Goal: Transaction & Acquisition: Purchase product/service

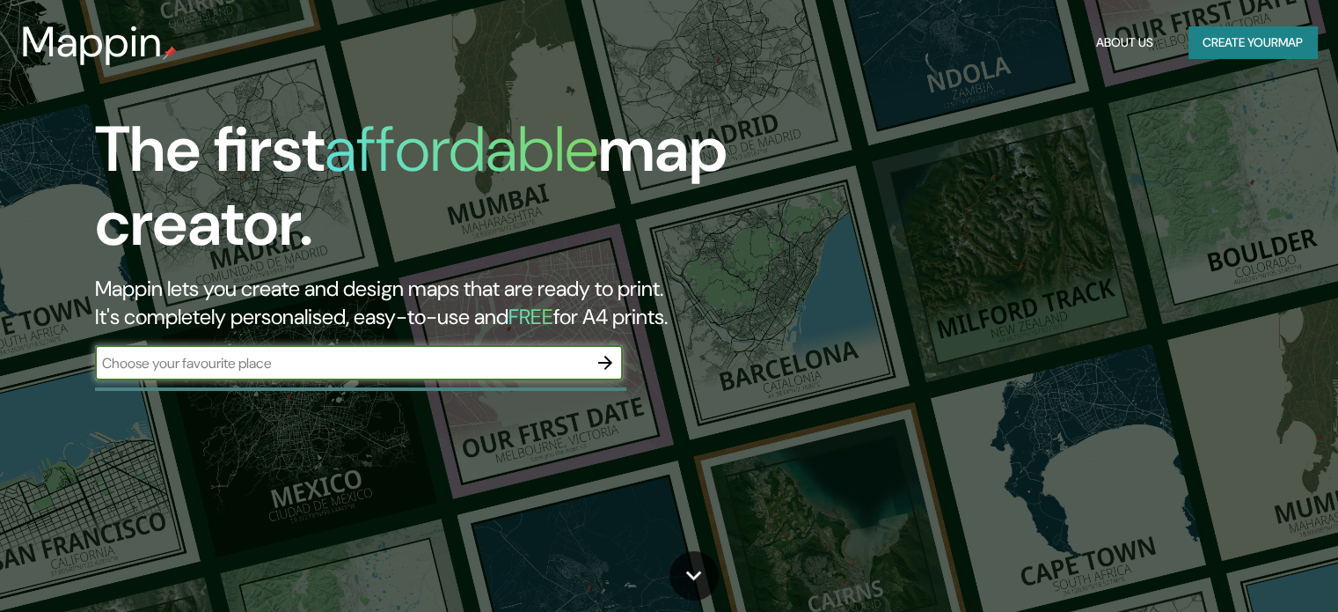
click at [392, 371] on input "text" at bounding box center [341, 363] width 493 height 20
type input "usa"
click at [602, 358] on icon "button" at bounding box center [605, 362] width 21 height 21
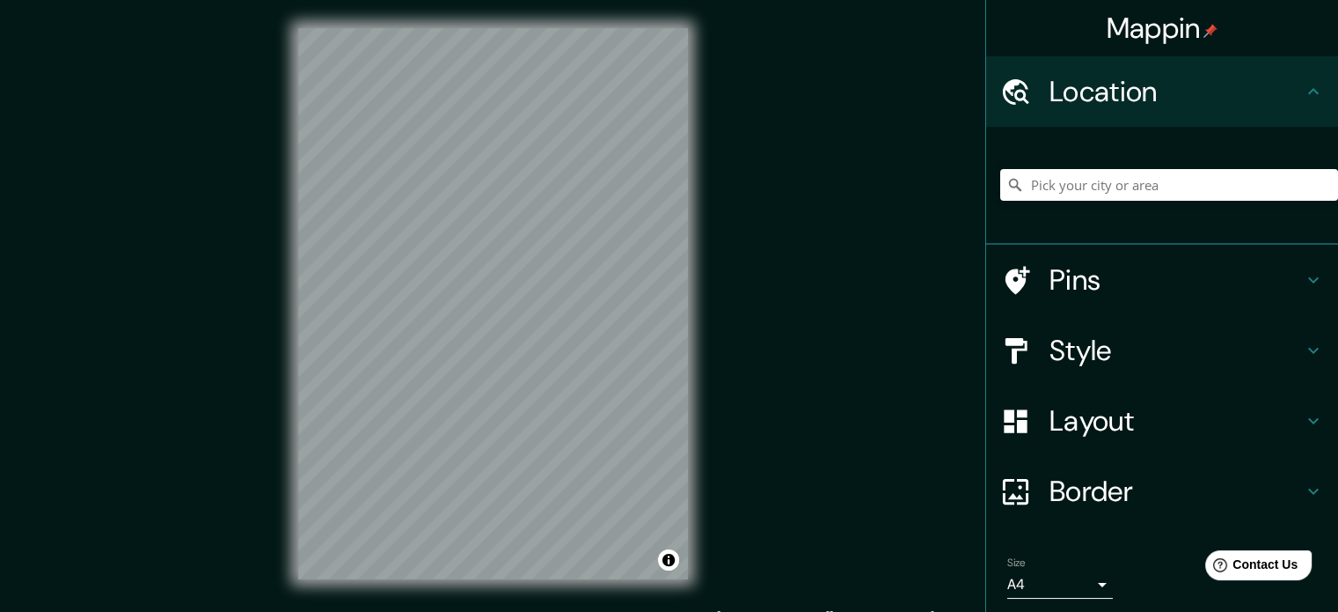
click at [757, 317] on div "Mappin Location Pins Style Layout Border Choose a border. Hint : you can make l…" at bounding box center [669, 317] width 1338 height 635
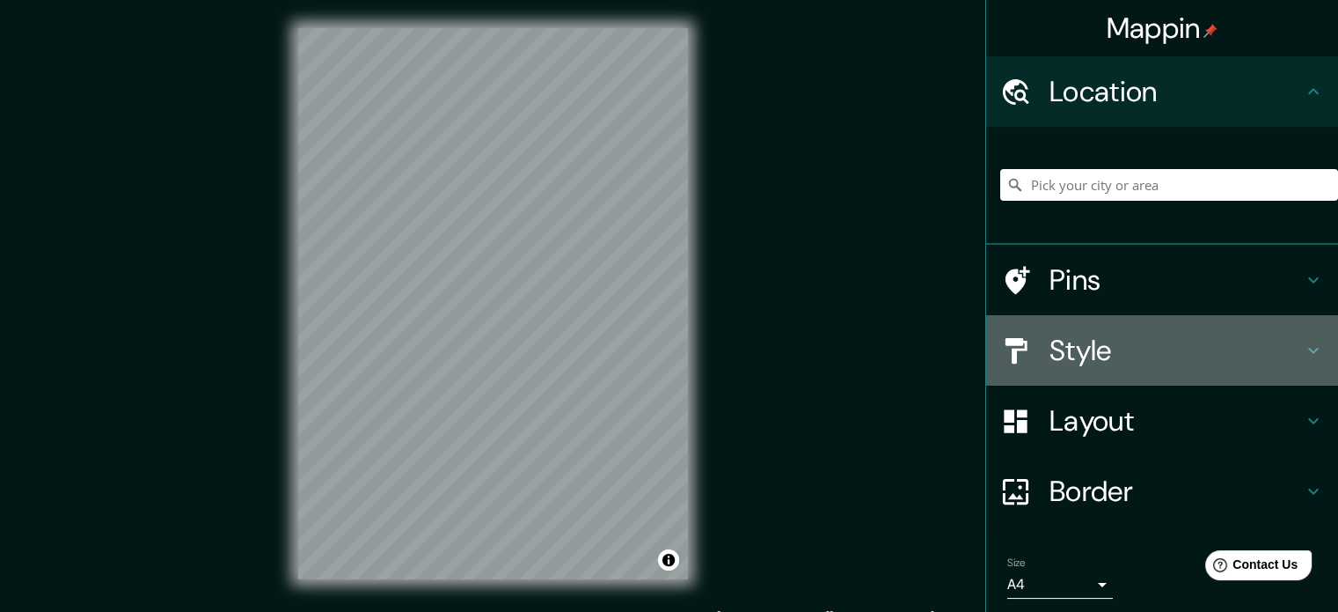
click at [1303, 348] on icon at bounding box center [1313, 350] width 21 height 21
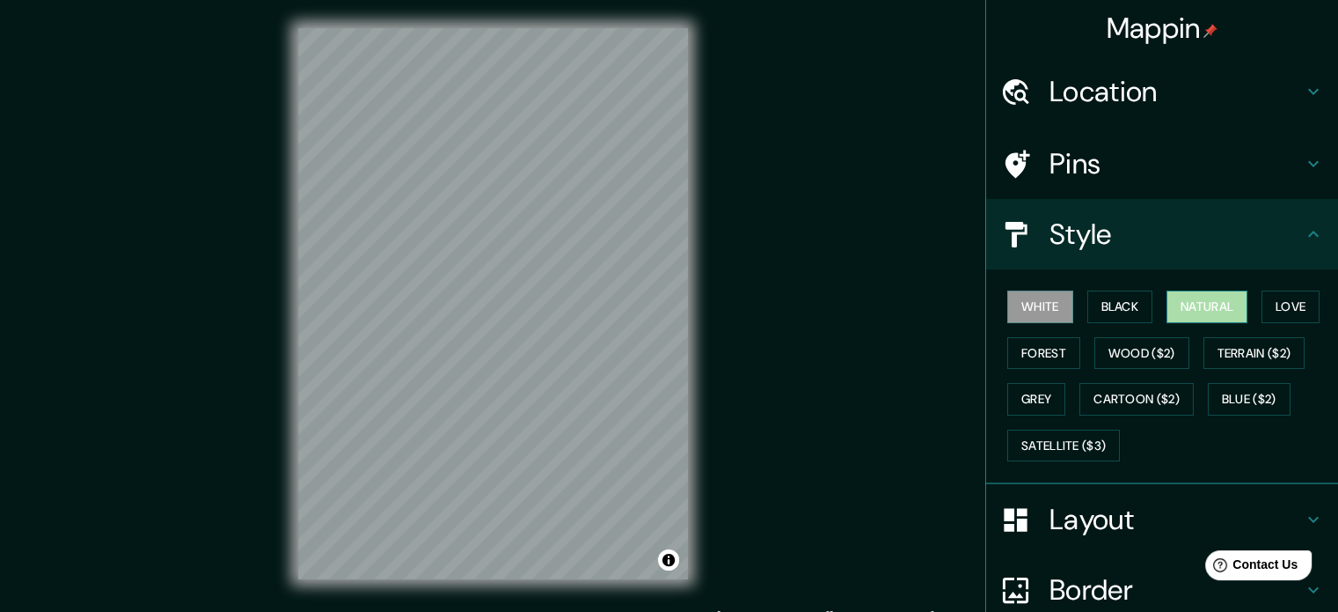
click at [1197, 308] on button "Natural" at bounding box center [1207, 306] width 81 height 33
click at [1283, 311] on button "Love" at bounding box center [1291, 306] width 58 height 33
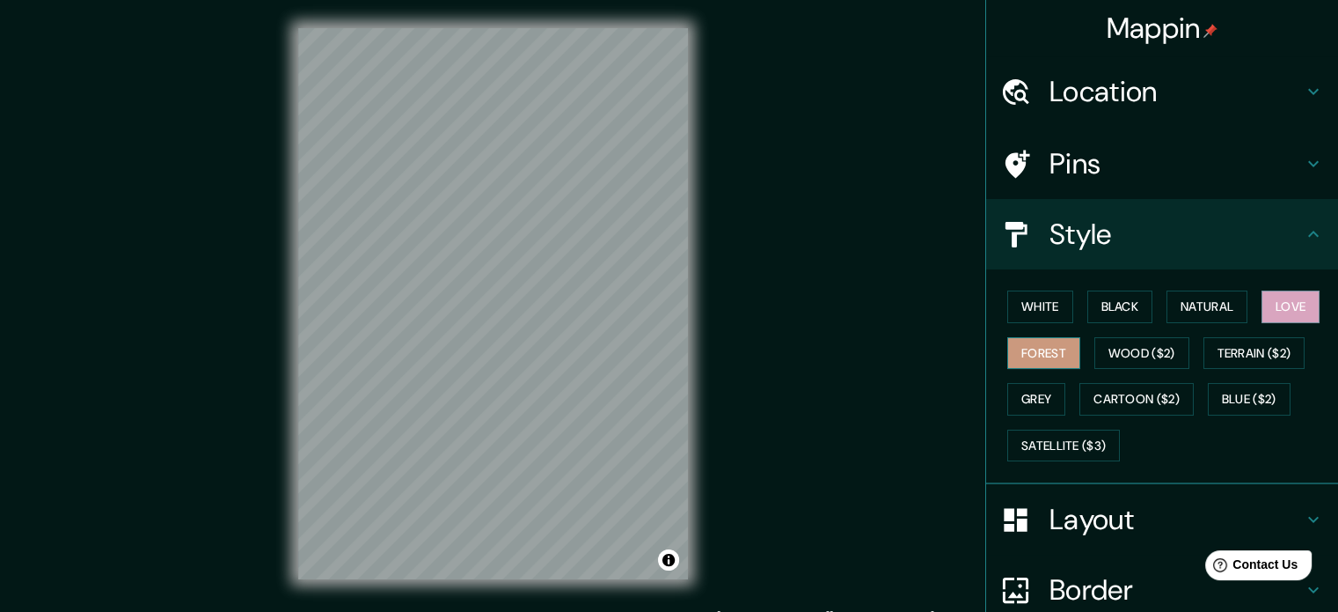
click at [1030, 355] on button "Forest" at bounding box center [1044, 353] width 73 height 33
click at [1108, 355] on button "Wood ($2)" at bounding box center [1142, 353] width 95 height 33
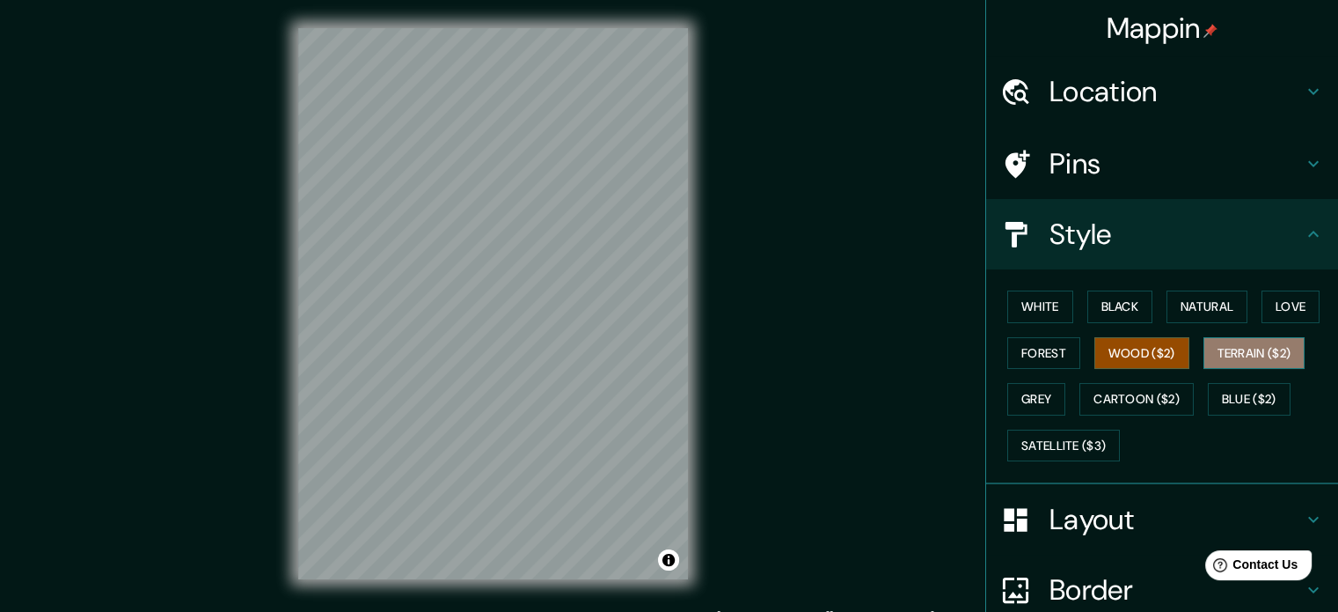
click at [1228, 352] on button "Terrain ($2)" at bounding box center [1255, 353] width 102 height 33
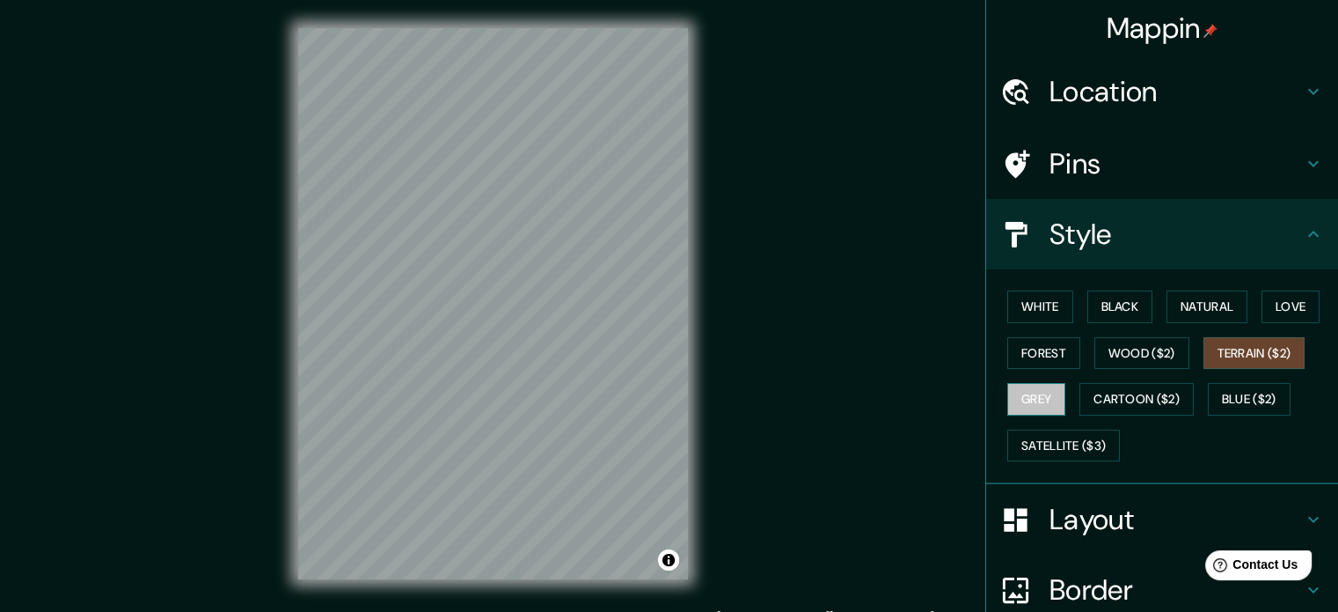
click at [1010, 397] on button "Grey" at bounding box center [1037, 399] width 58 height 33
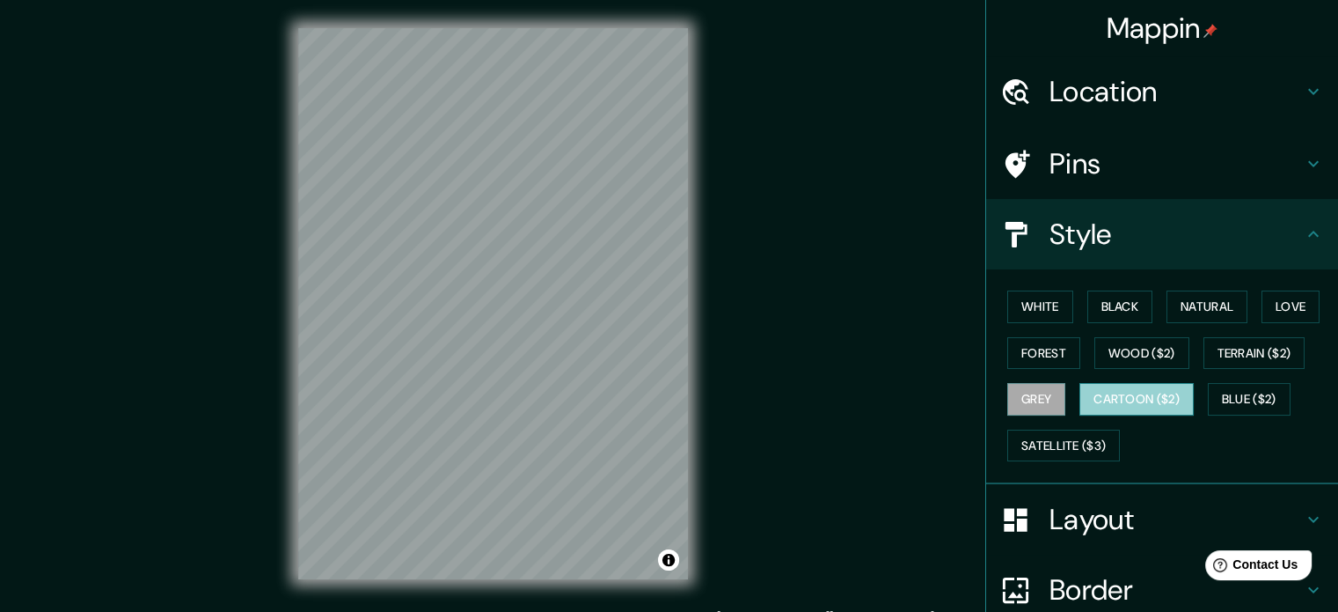
click at [1120, 400] on button "Cartoon ($2)" at bounding box center [1137, 399] width 114 height 33
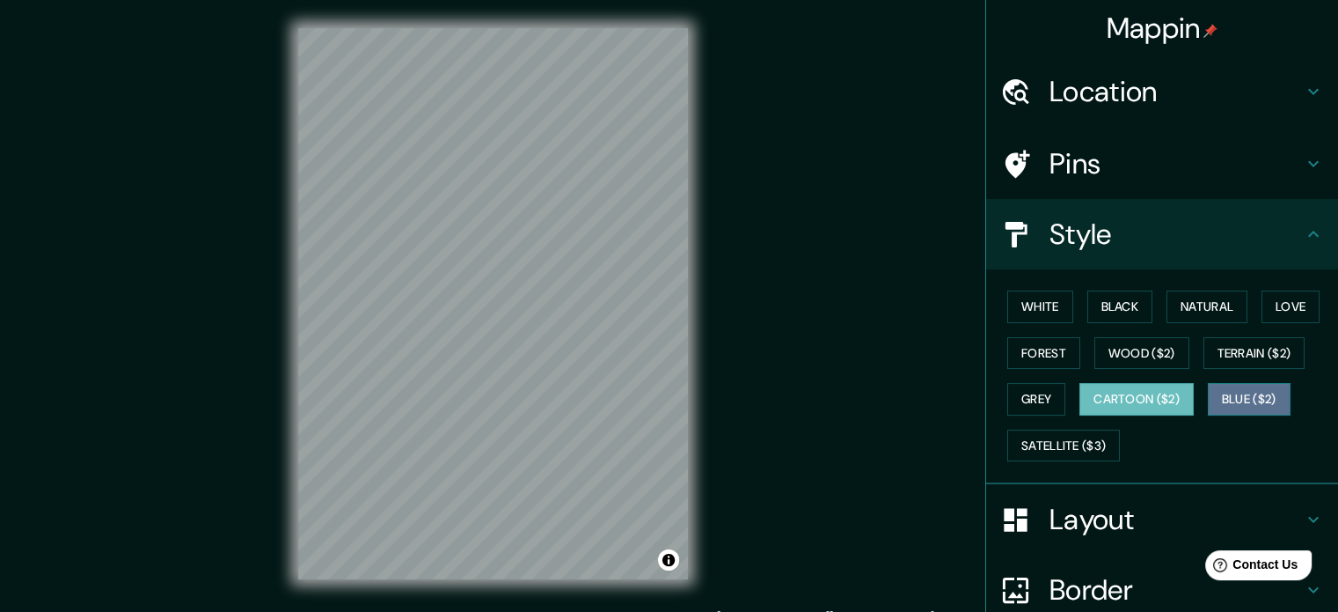
click at [1220, 408] on button "Blue ($2)" at bounding box center [1249, 399] width 83 height 33
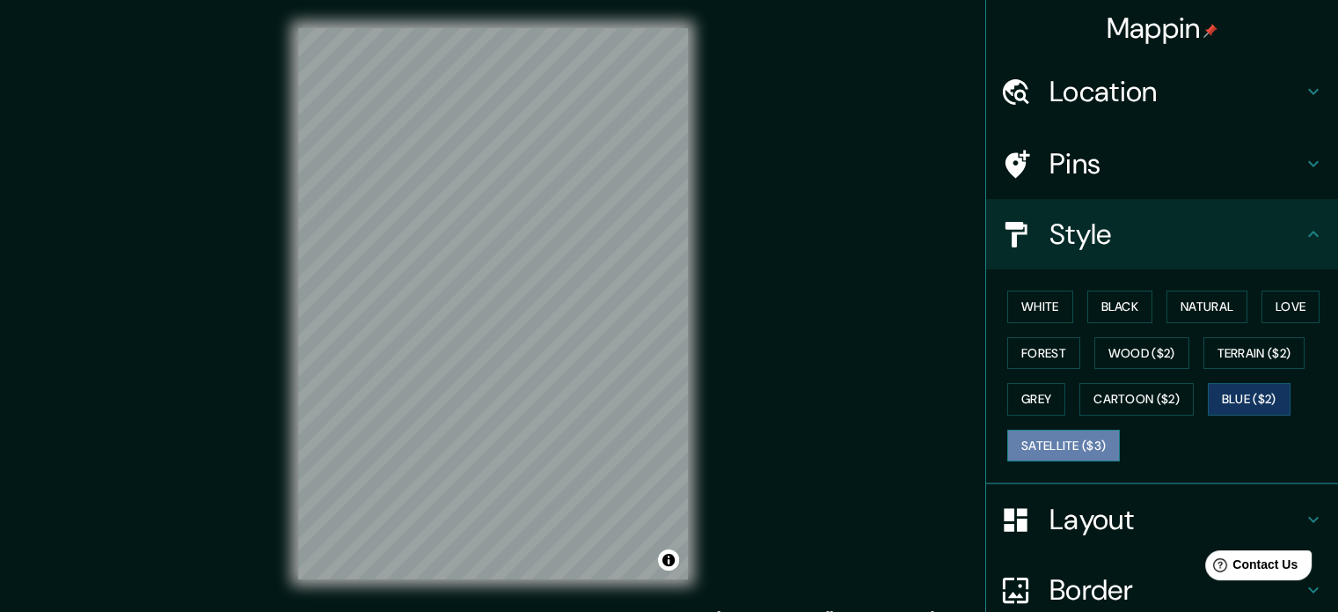
click at [1044, 443] on button "Satellite ($3)" at bounding box center [1064, 445] width 113 height 33
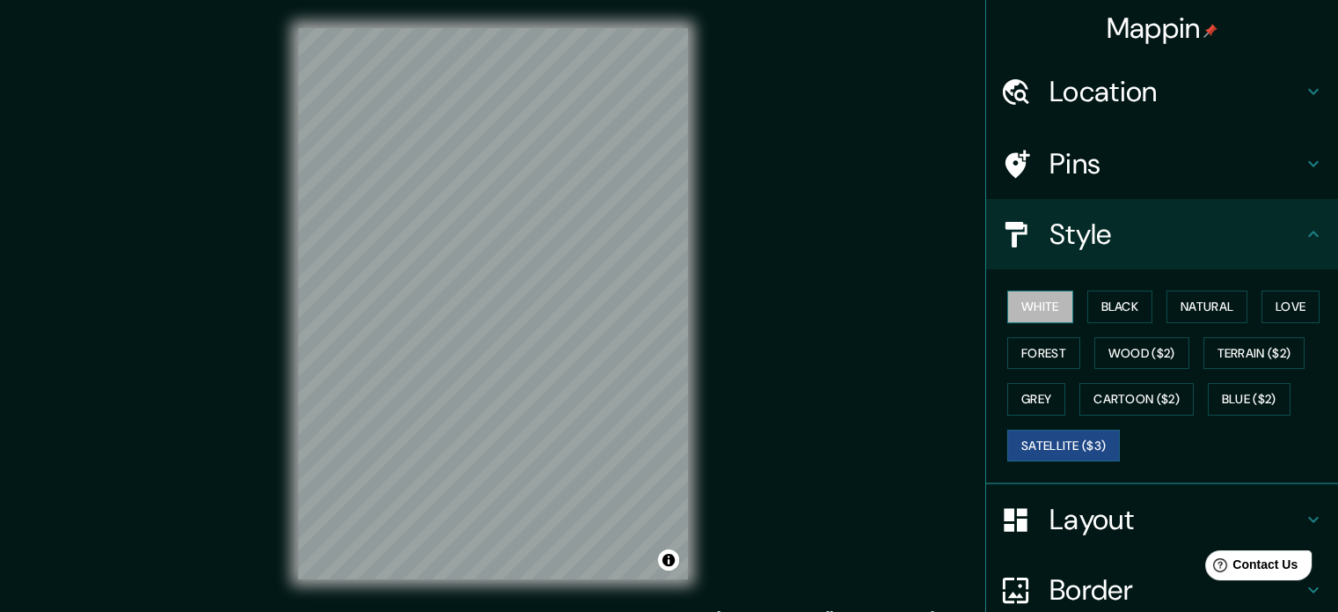
click at [1028, 297] on button "White" at bounding box center [1041, 306] width 66 height 33
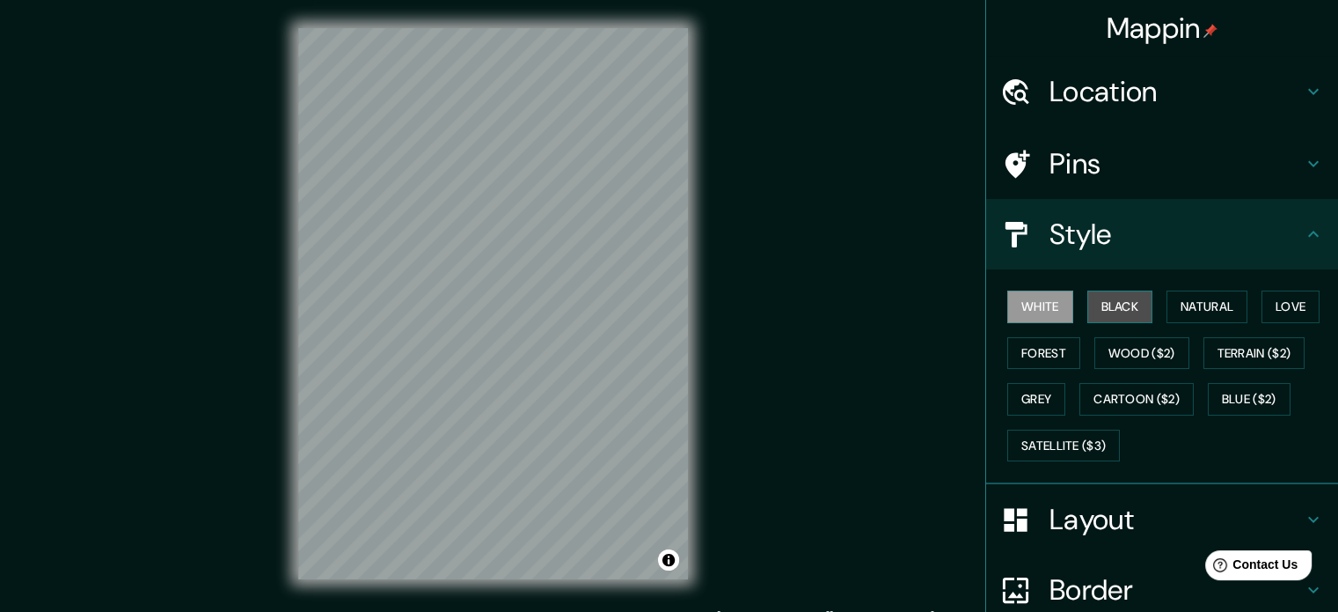
click at [1118, 307] on button "Black" at bounding box center [1121, 306] width 66 height 33
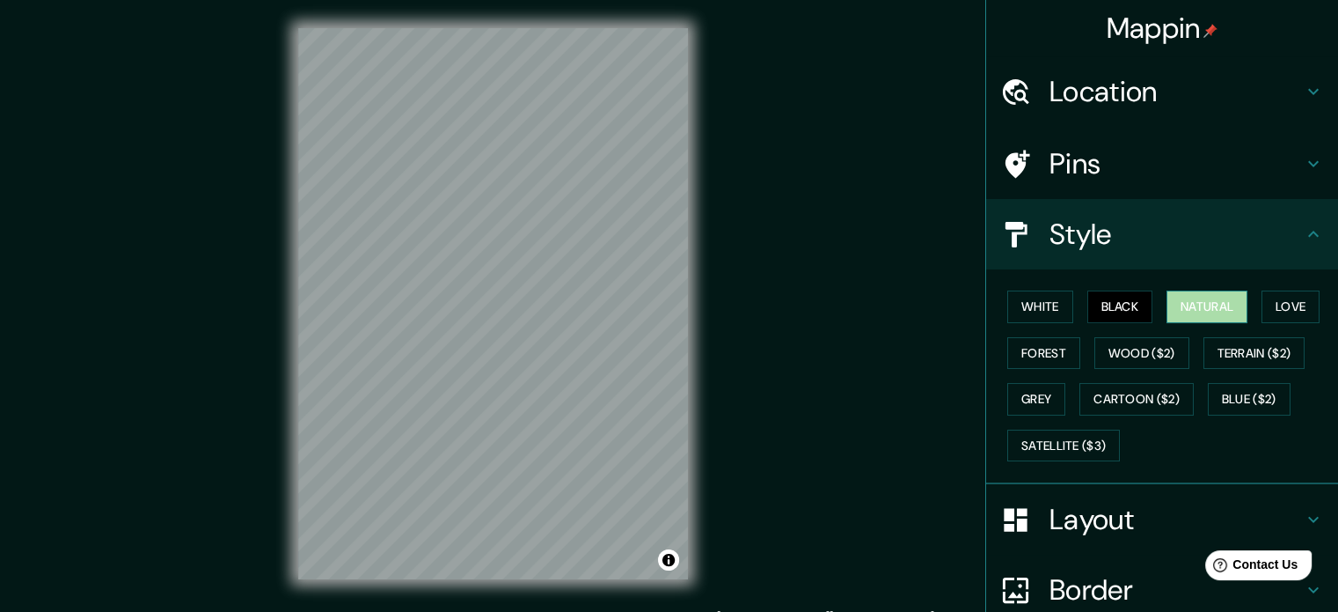
click at [1167, 309] on button "Natural" at bounding box center [1207, 306] width 81 height 33
click at [1281, 310] on button "Love" at bounding box center [1291, 306] width 58 height 33
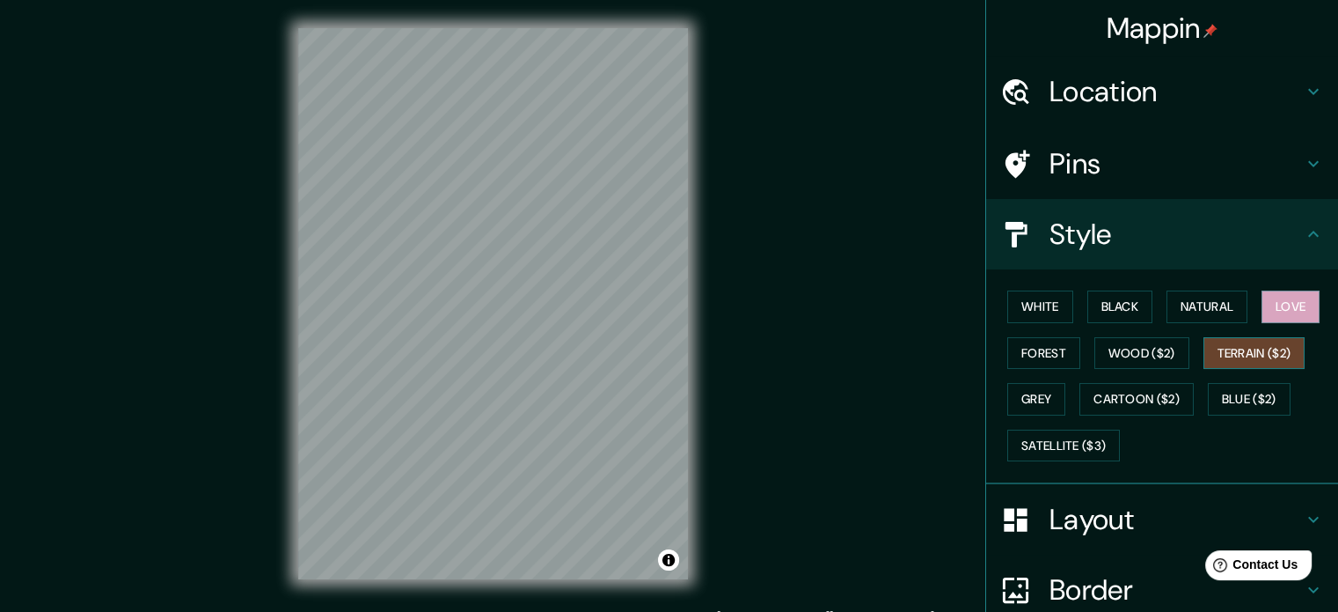
click at [1271, 348] on button "Terrain ($2)" at bounding box center [1255, 353] width 102 height 33
click at [1028, 393] on button "Grey" at bounding box center [1037, 399] width 58 height 33
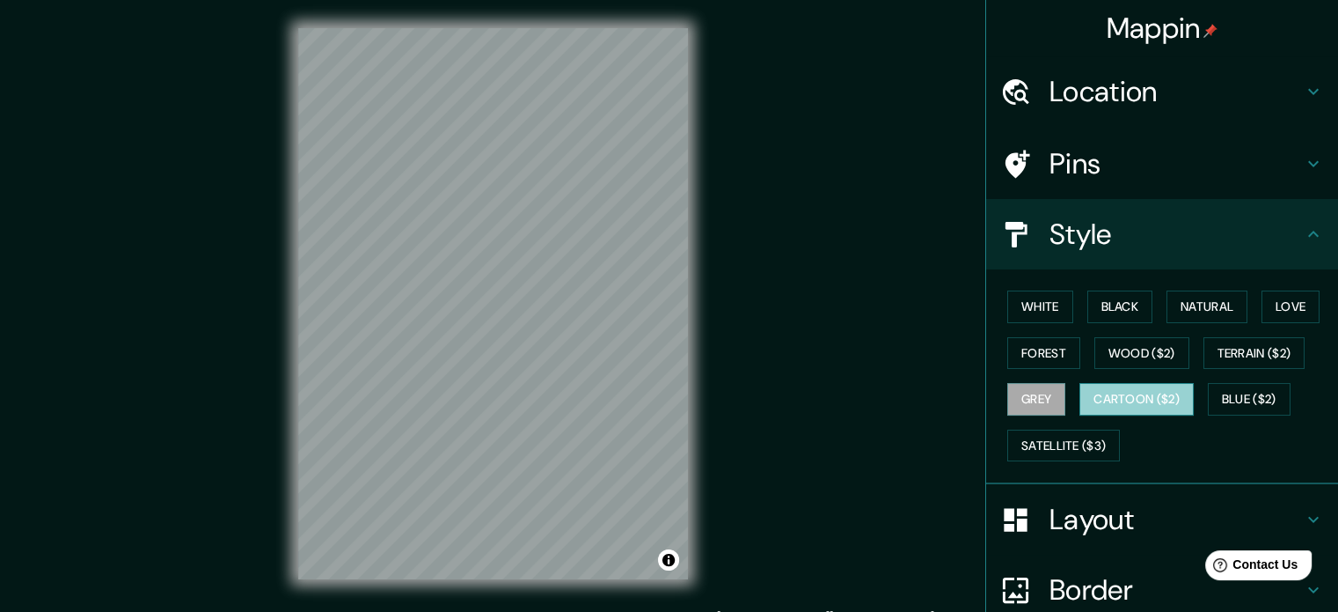
click at [1125, 407] on button "Cartoon ($2)" at bounding box center [1137, 399] width 114 height 33
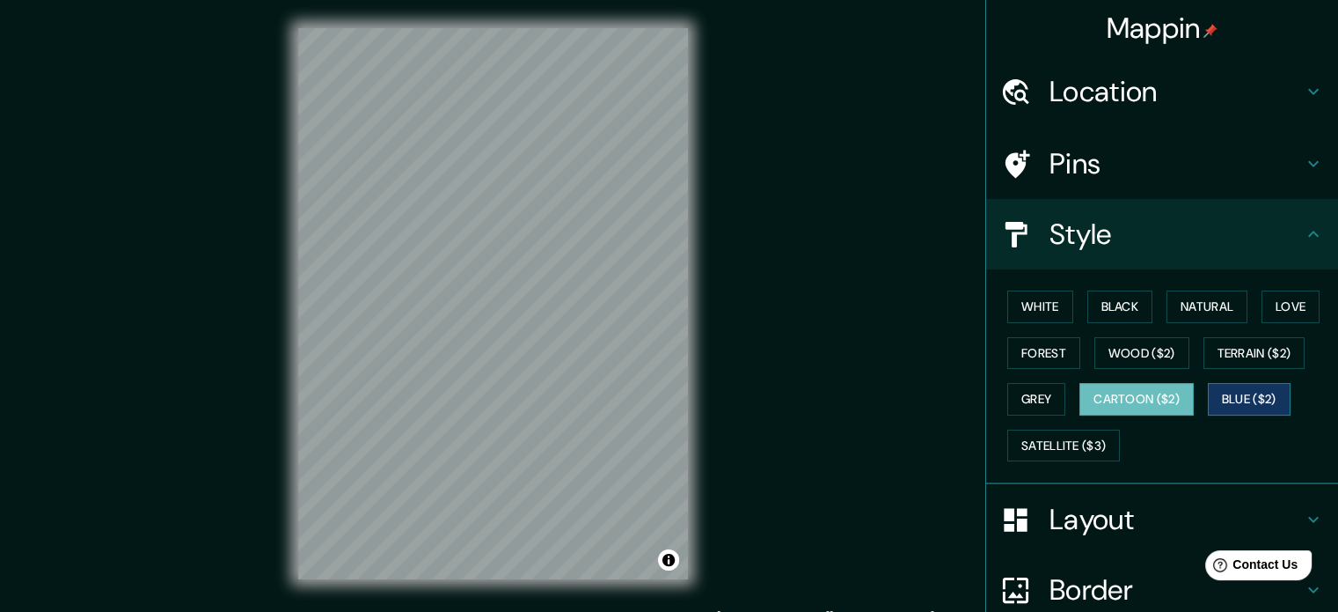
click at [1235, 397] on button "Blue ($2)" at bounding box center [1249, 399] width 83 height 33
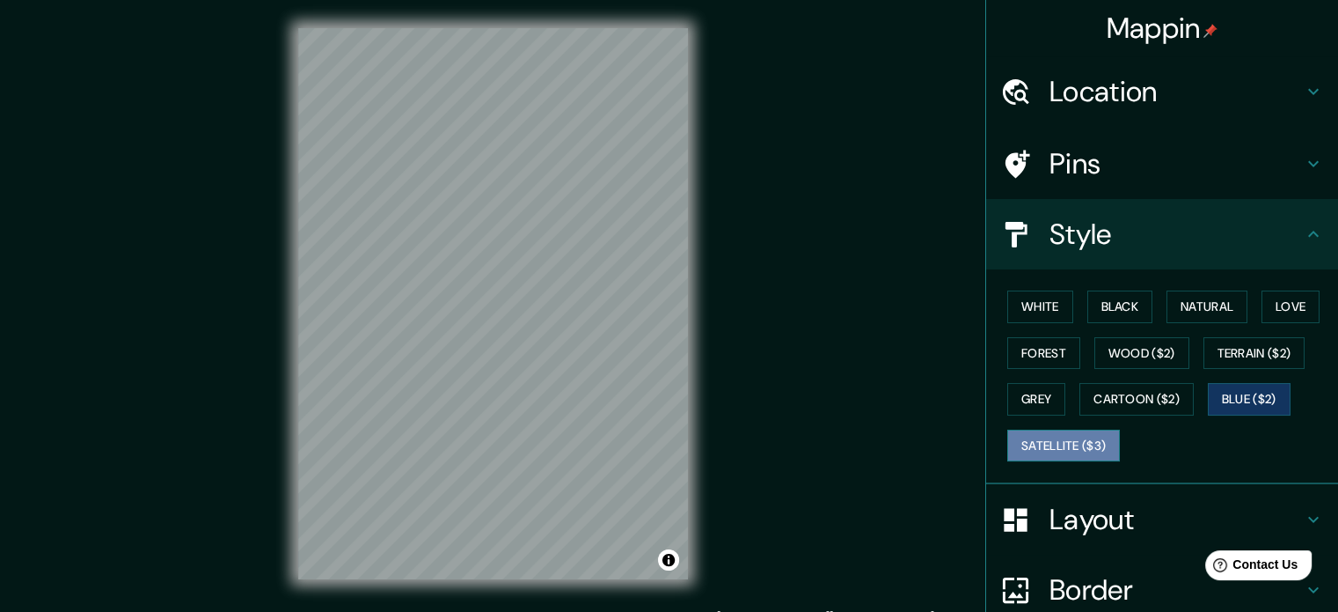
click at [1011, 441] on button "Satellite ($3)" at bounding box center [1064, 445] width 113 height 33
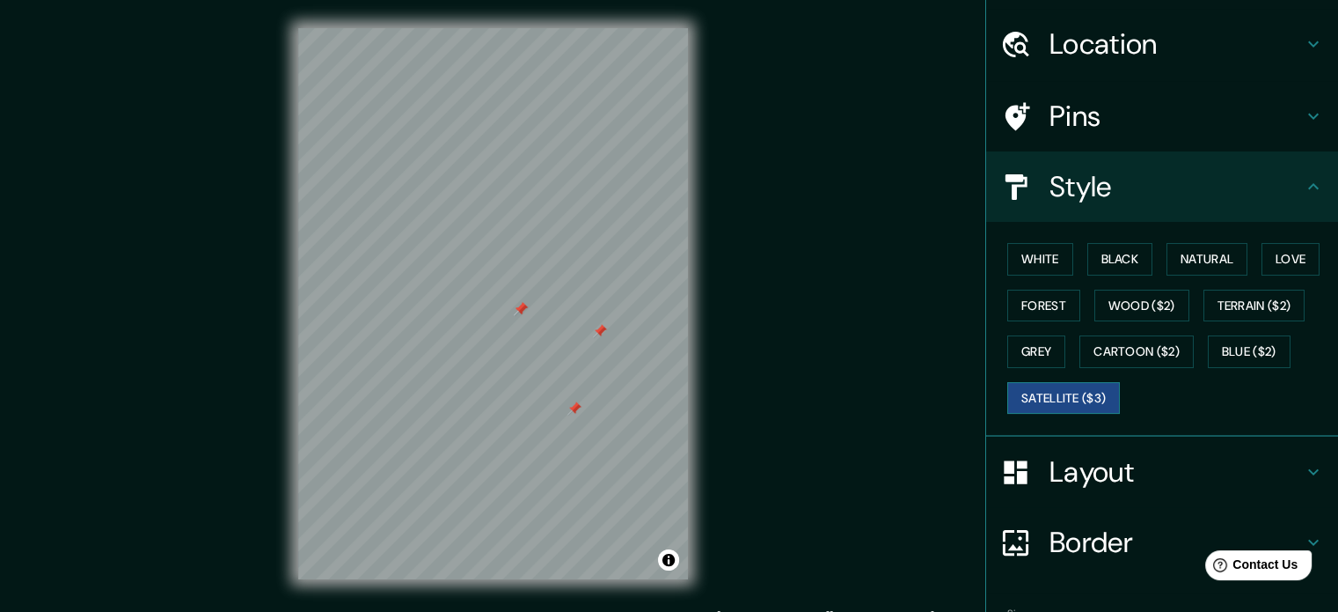
scroll to position [192, 0]
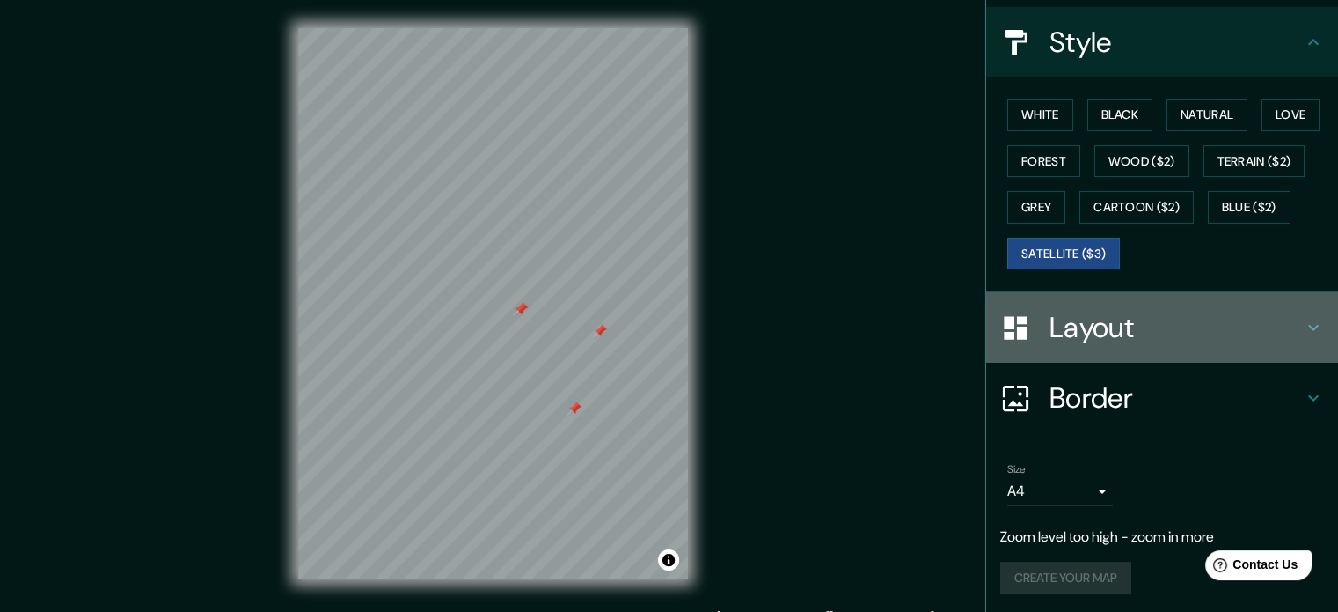
click at [1175, 333] on h4 "Layout" at bounding box center [1176, 327] width 253 height 35
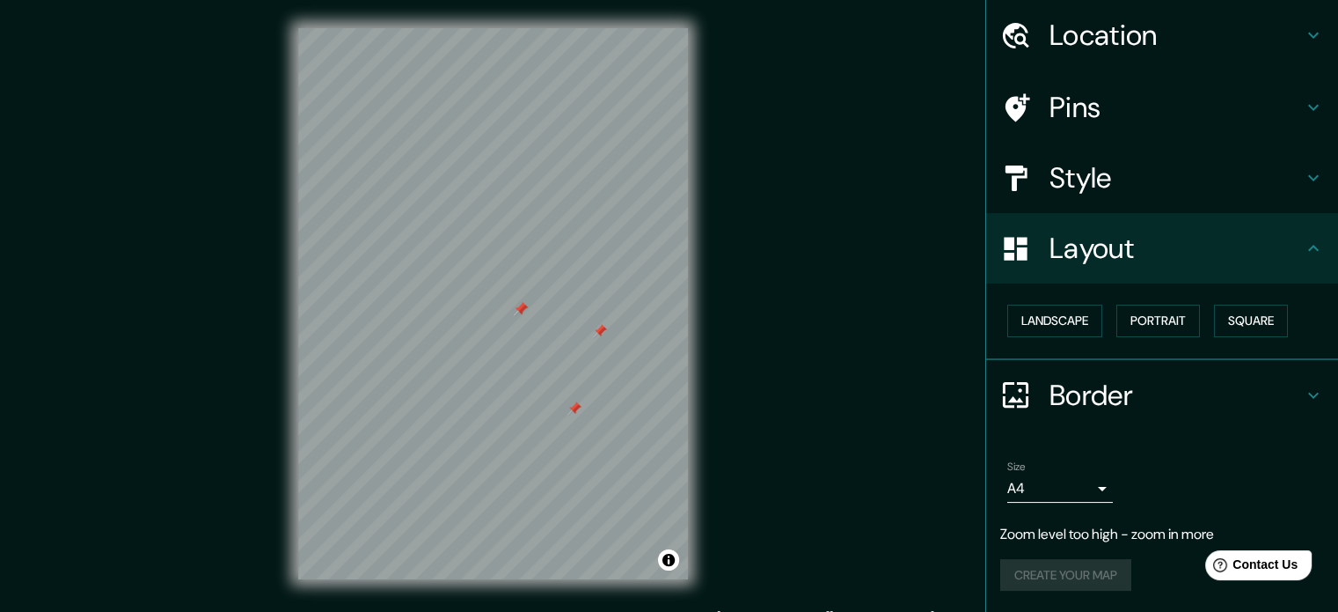
scroll to position [55, 0]
click at [1052, 326] on button "Landscape" at bounding box center [1055, 322] width 95 height 33
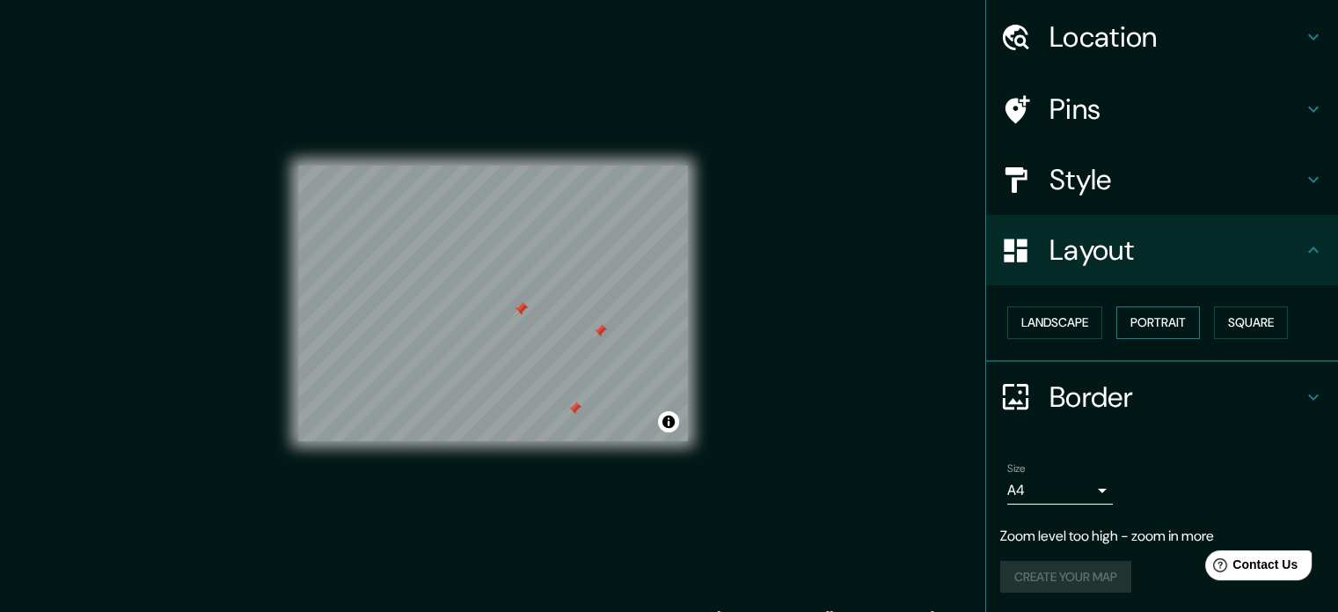
click at [1153, 329] on button "Portrait" at bounding box center [1159, 322] width 84 height 33
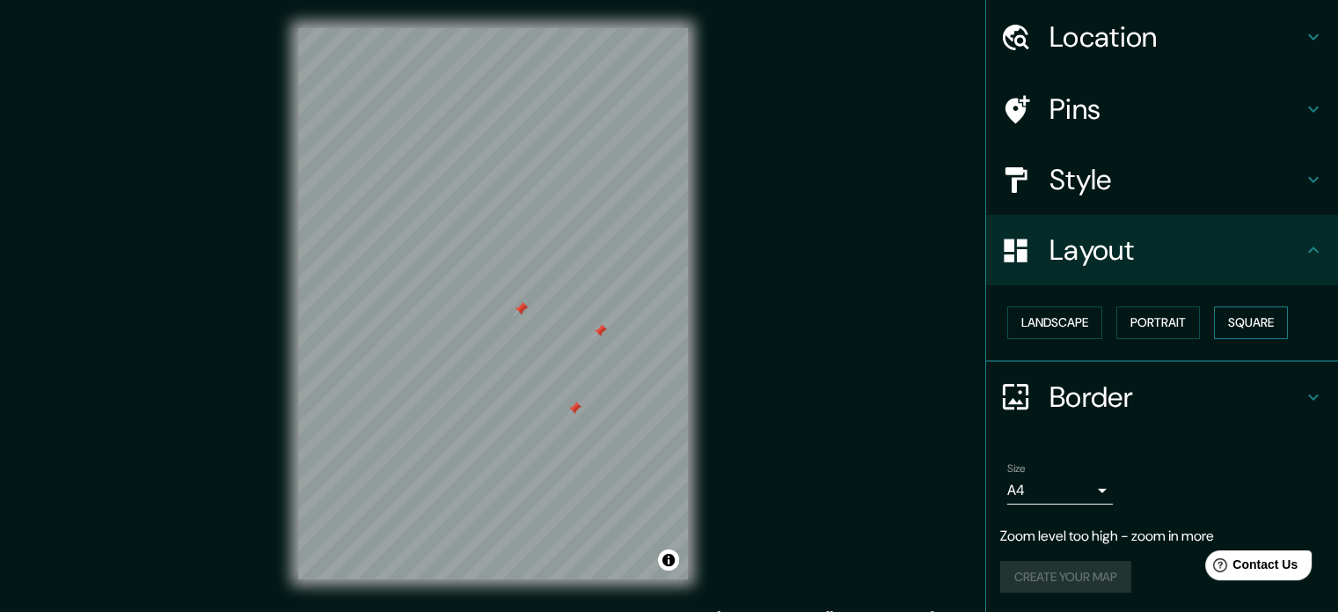
click at [1245, 319] on button "Square" at bounding box center [1251, 322] width 74 height 33
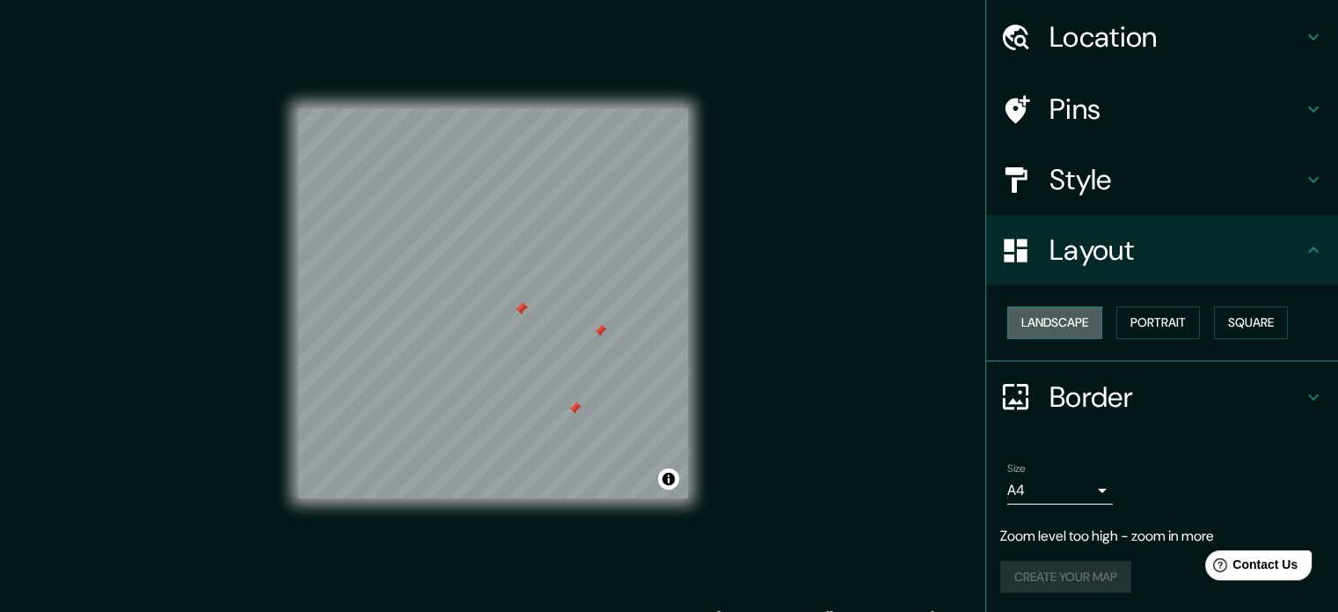
click at [1035, 319] on button "Landscape" at bounding box center [1055, 322] width 95 height 33
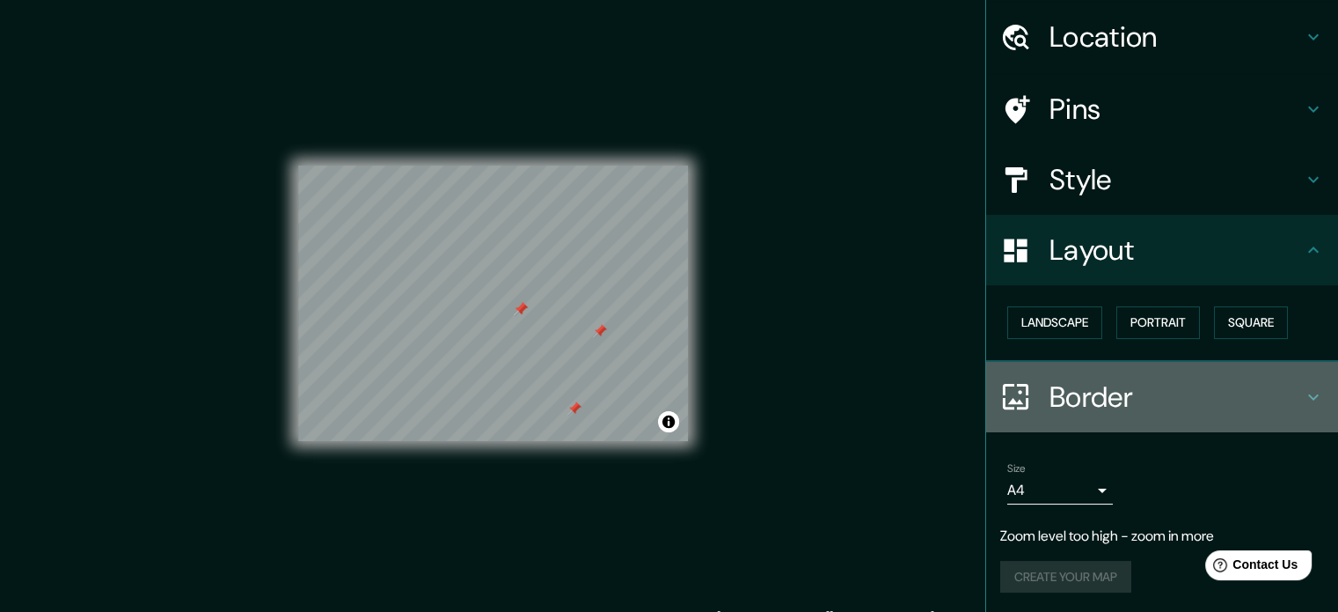
click at [1303, 393] on icon at bounding box center [1313, 396] width 21 height 21
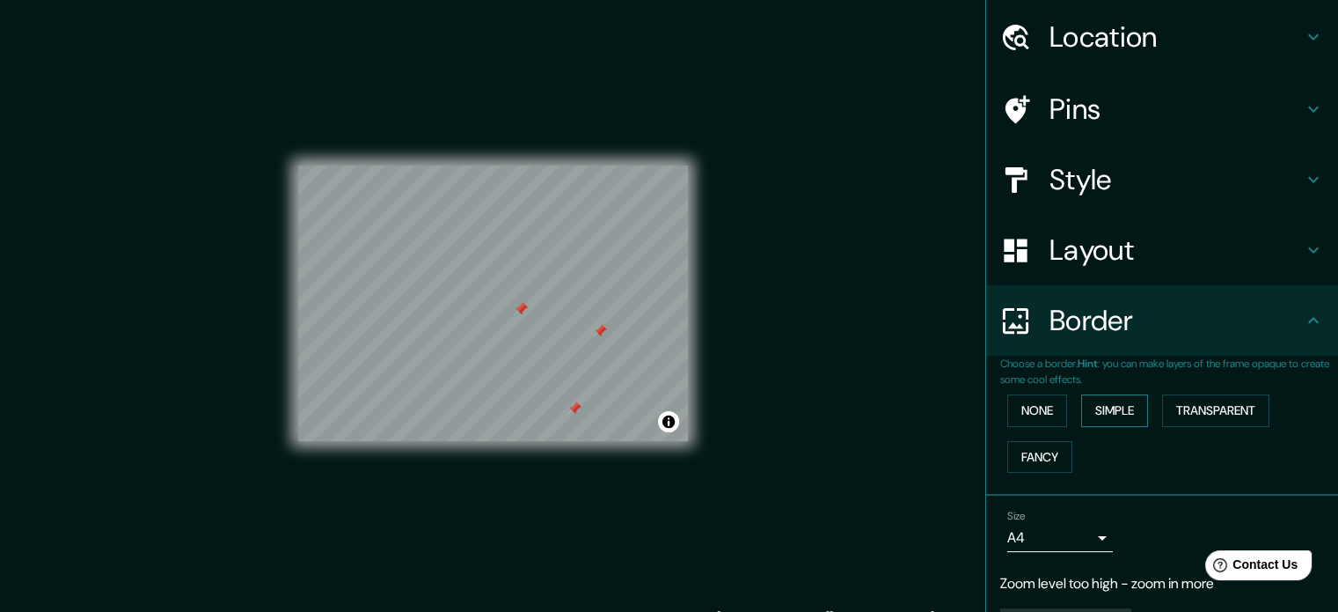
click at [1095, 401] on button "Simple" at bounding box center [1114, 410] width 67 height 33
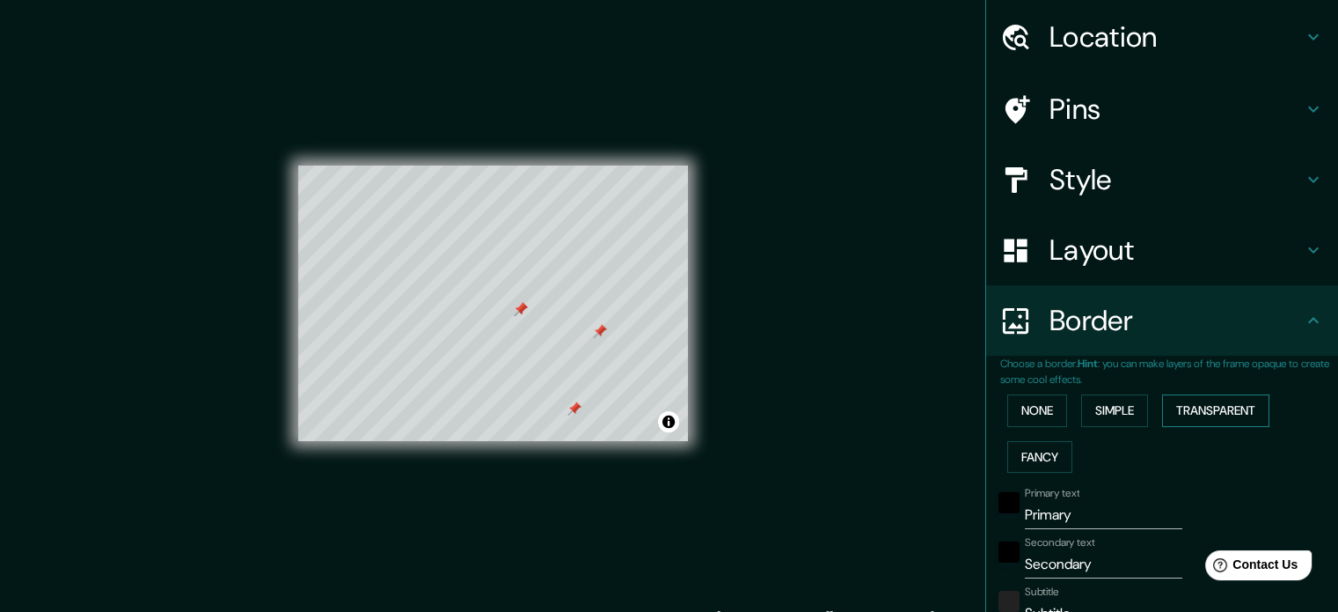
click at [1207, 407] on button "Transparent" at bounding box center [1215, 410] width 107 height 33
click at [1026, 402] on button "None" at bounding box center [1038, 410] width 60 height 33
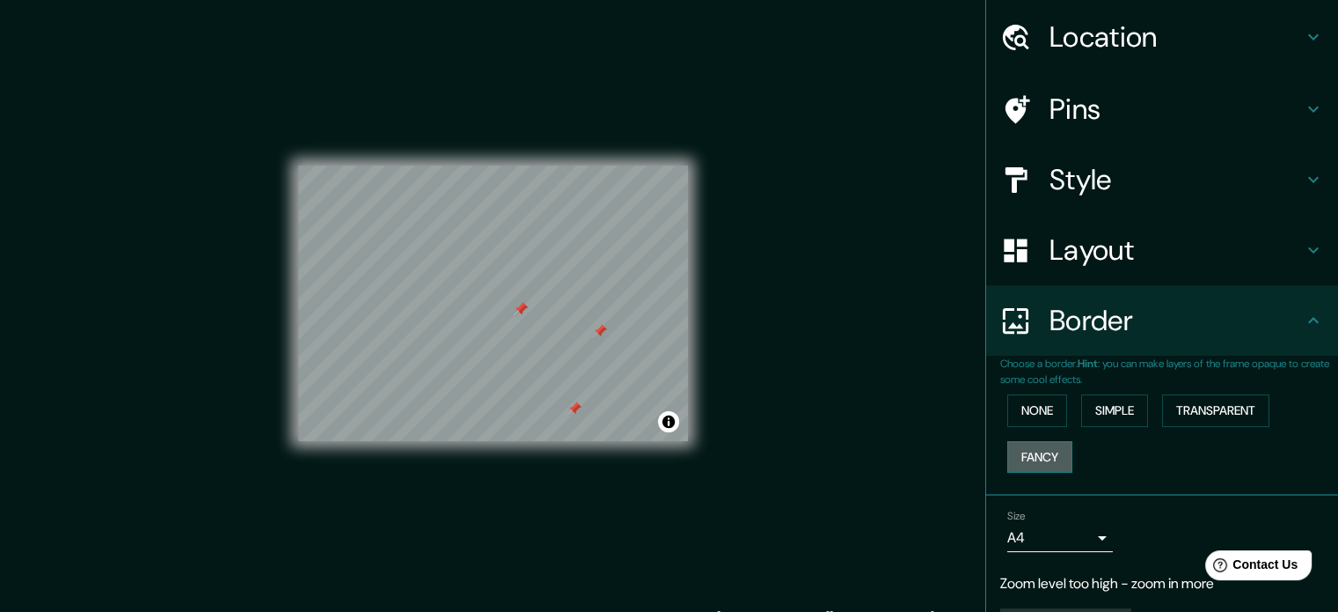
click at [1022, 452] on button "Fancy" at bounding box center [1040, 457] width 65 height 33
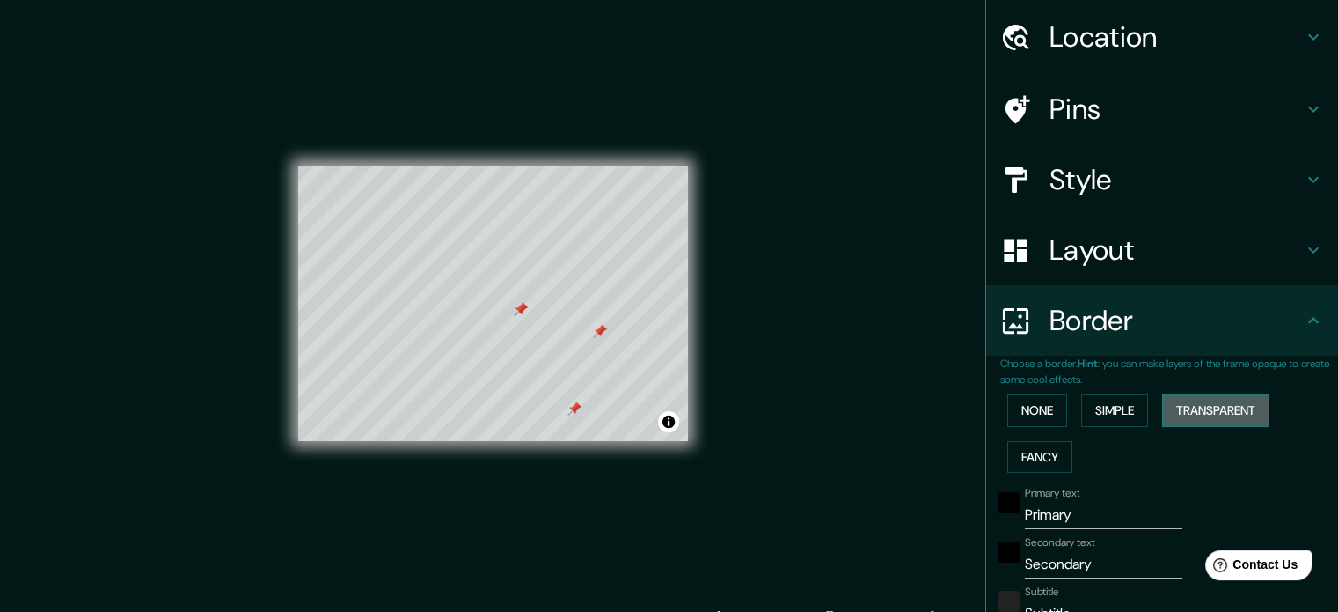
click at [1194, 412] on button "Transparent" at bounding box center [1215, 410] width 107 height 33
click at [1038, 416] on button "None" at bounding box center [1038, 410] width 60 height 33
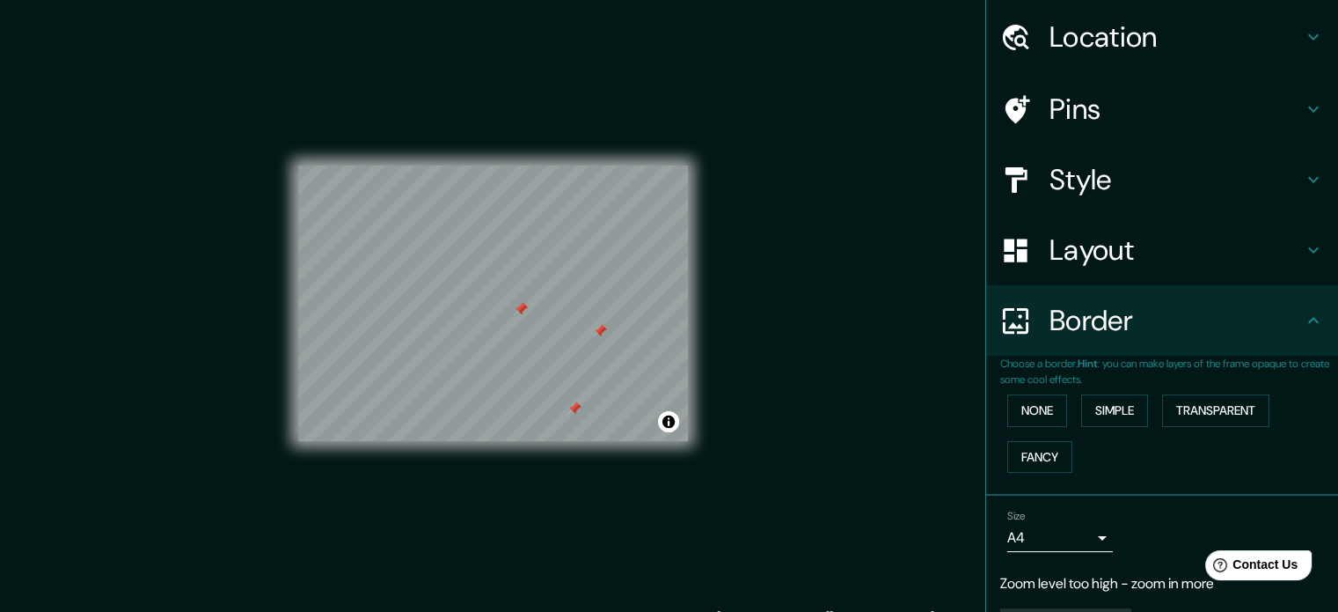
click at [1303, 319] on icon at bounding box center [1313, 320] width 21 height 21
click at [1032, 404] on button "None" at bounding box center [1038, 410] width 60 height 33
click at [1303, 316] on icon at bounding box center [1313, 320] width 21 height 21
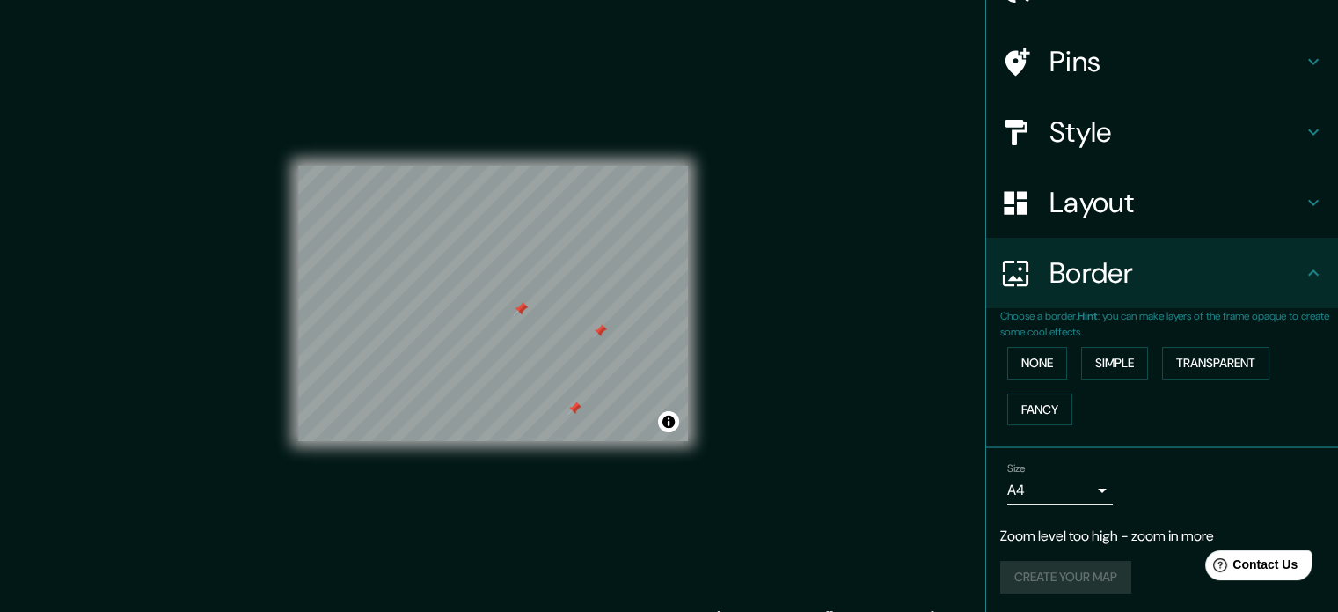
scroll to position [0, 0]
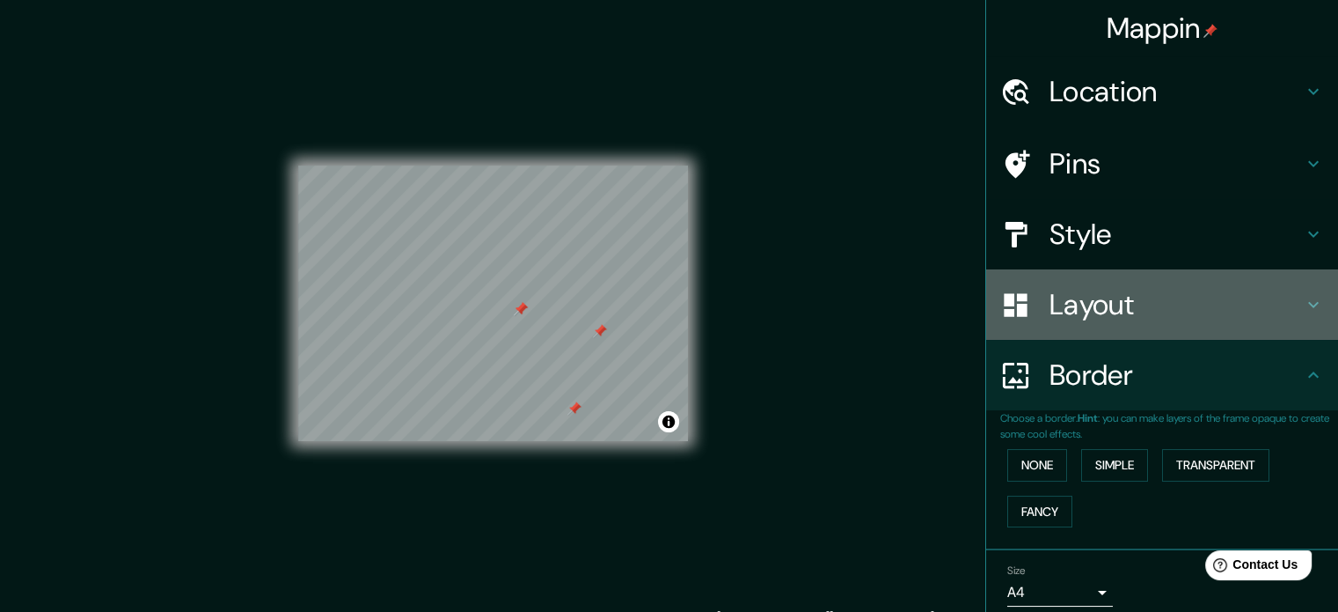
click at [1303, 295] on icon at bounding box center [1313, 304] width 21 height 21
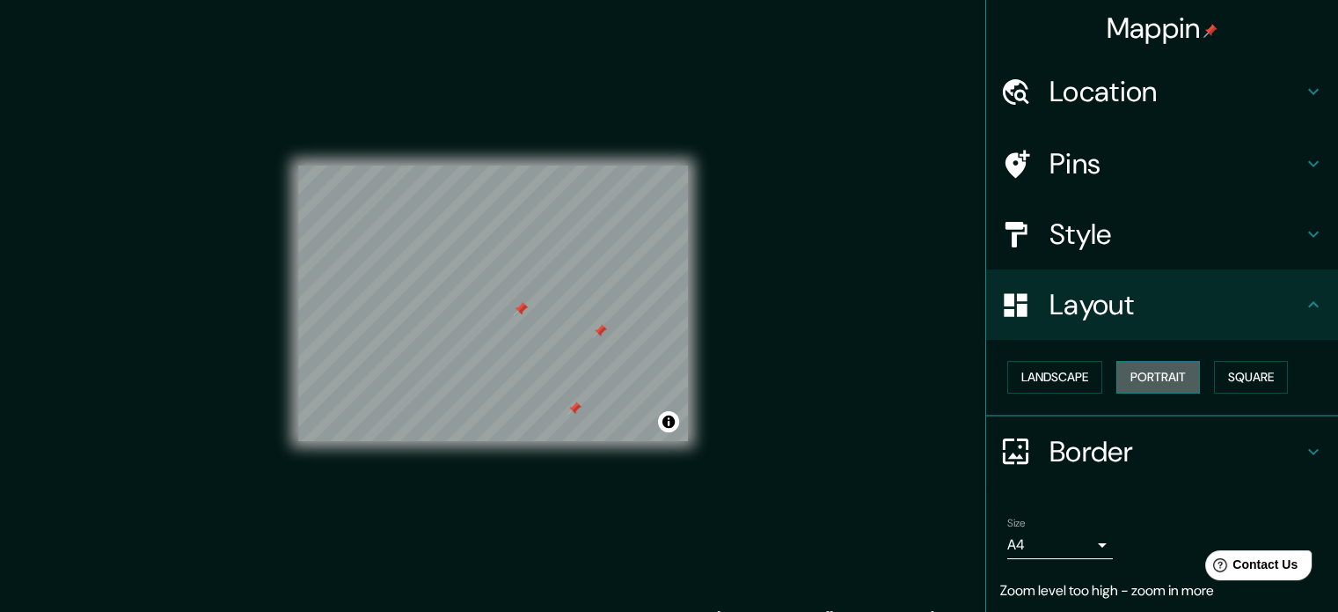
click at [1132, 372] on button "Portrait" at bounding box center [1159, 377] width 84 height 33
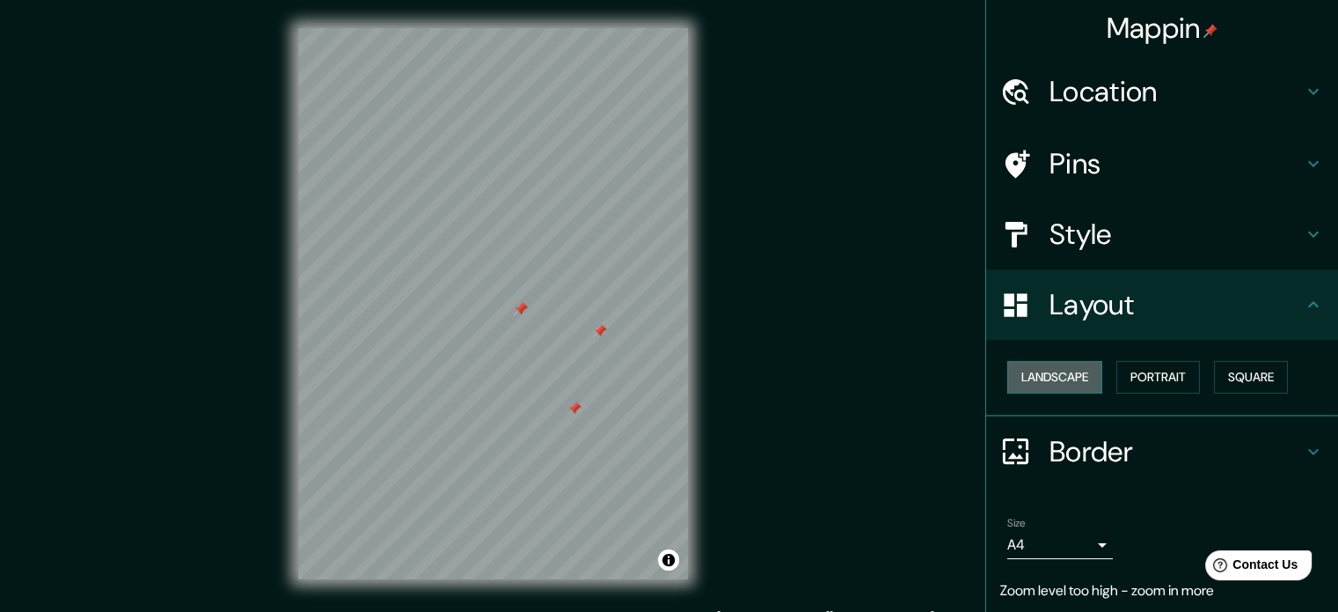
click at [1027, 373] on button "Landscape" at bounding box center [1055, 377] width 95 height 33
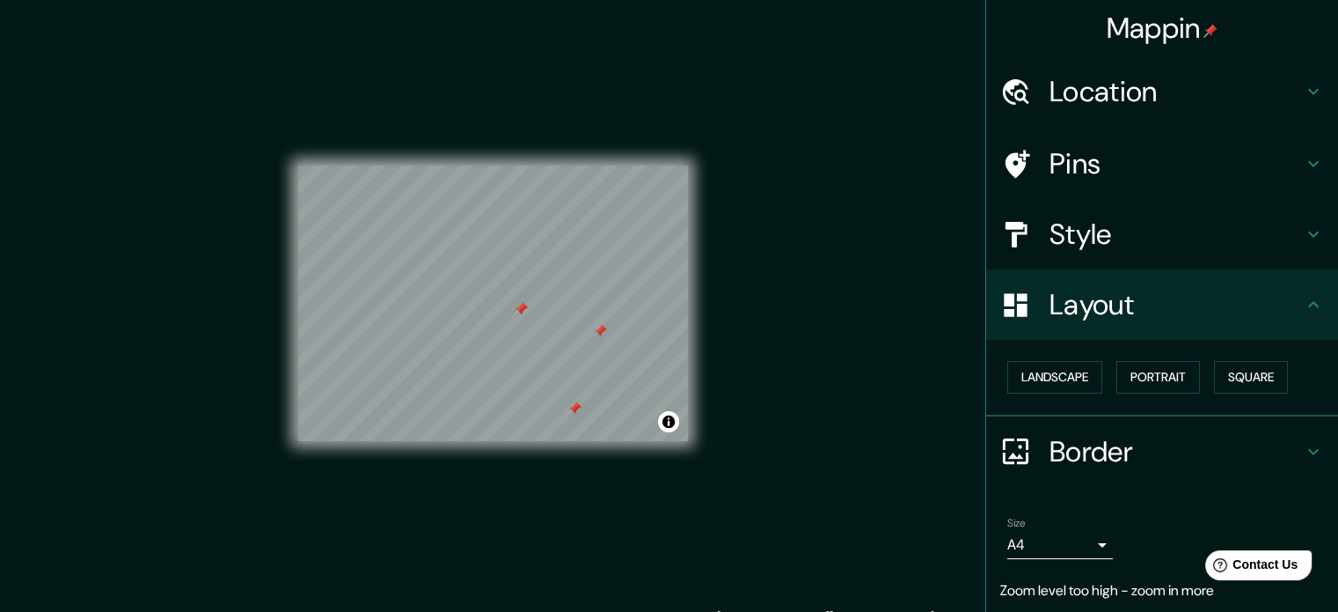
click at [1308, 231] on icon at bounding box center [1313, 234] width 11 height 6
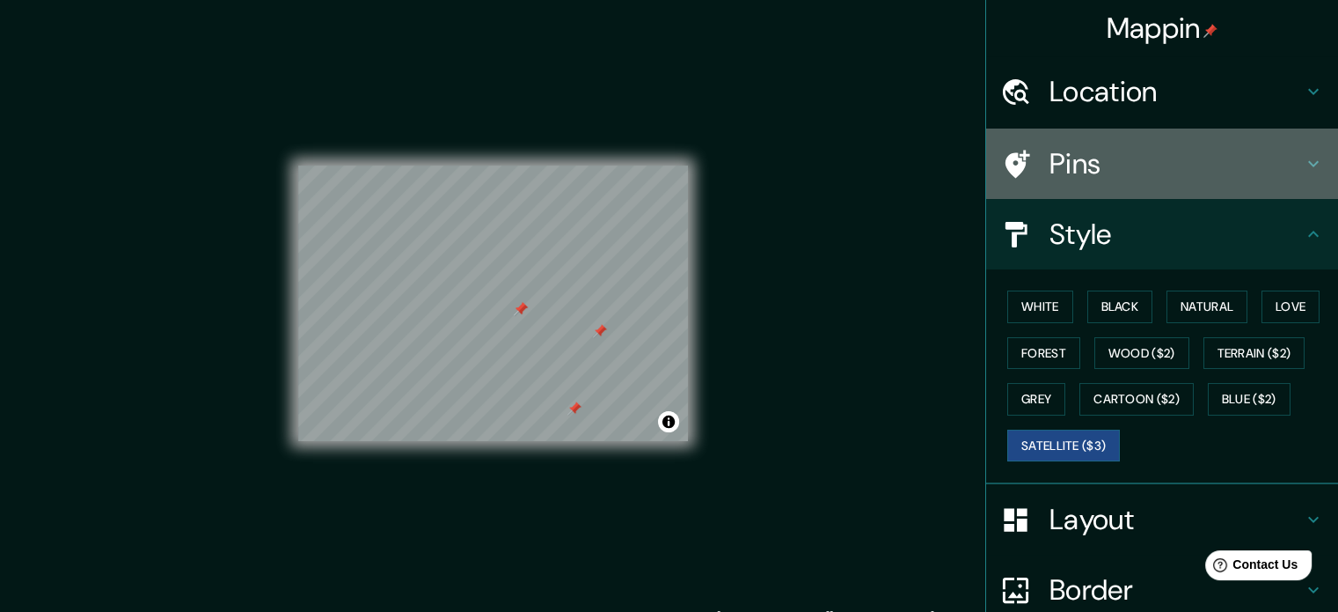
click at [1303, 165] on icon at bounding box center [1313, 163] width 21 height 21
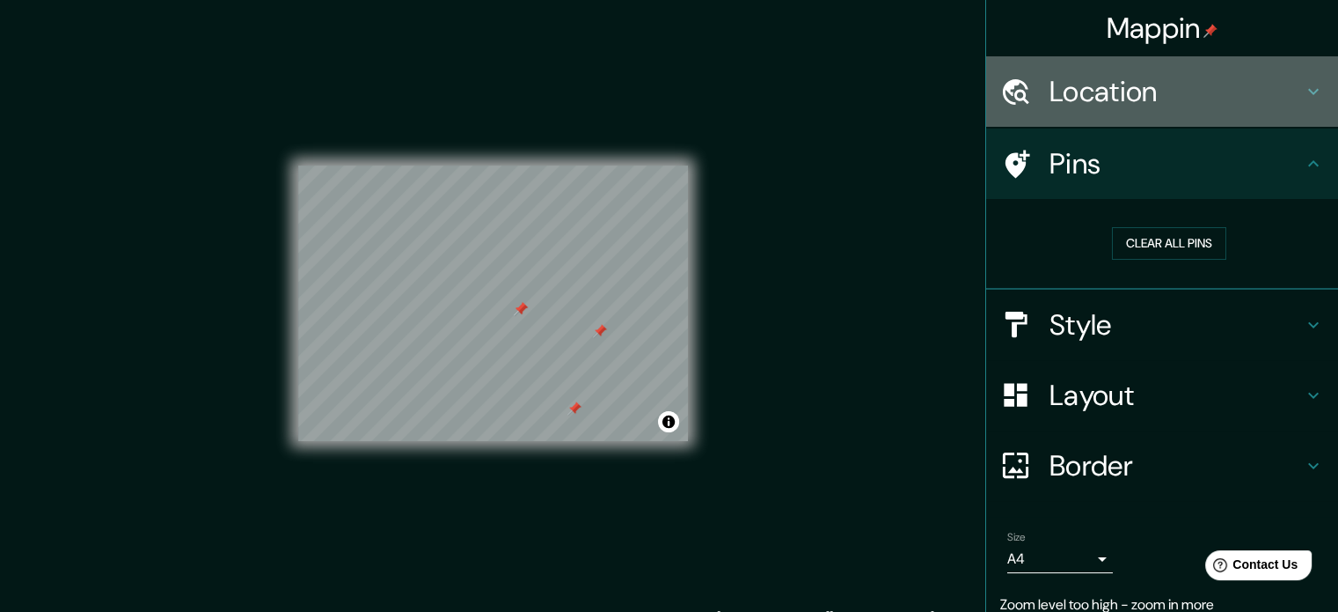
click at [1303, 95] on icon at bounding box center [1313, 91] width 21 height 21
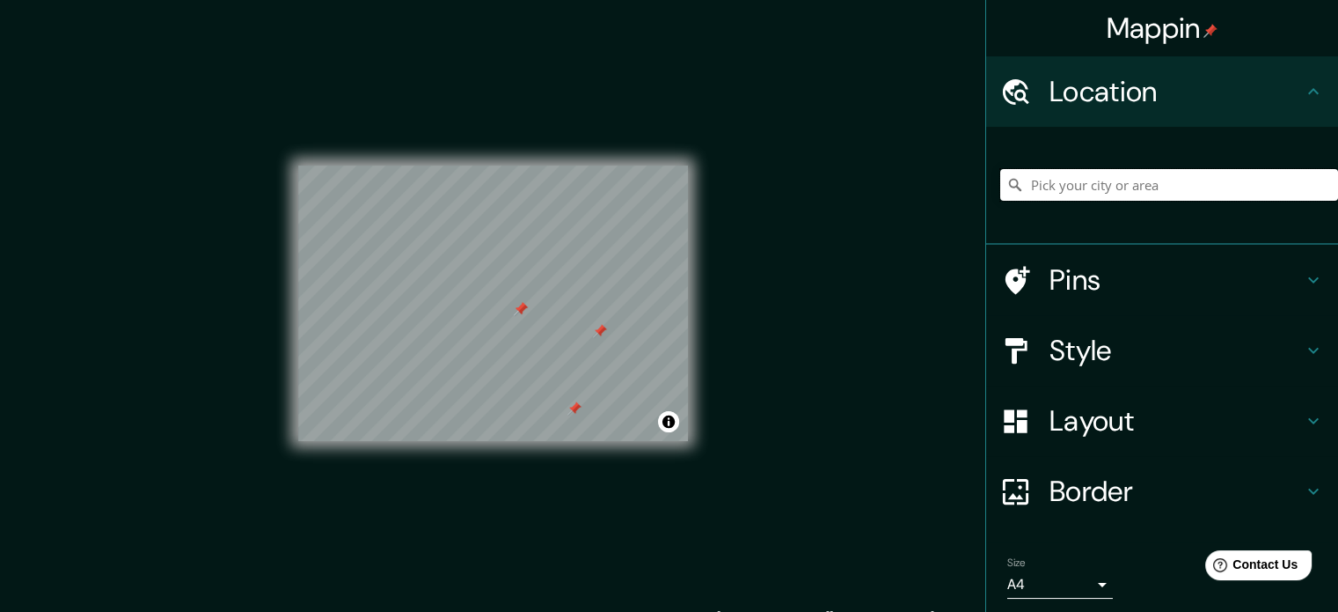
click at [1115, 192] on input "Pick your city or area" at bounding box center [1169, 185] width 338 height 32
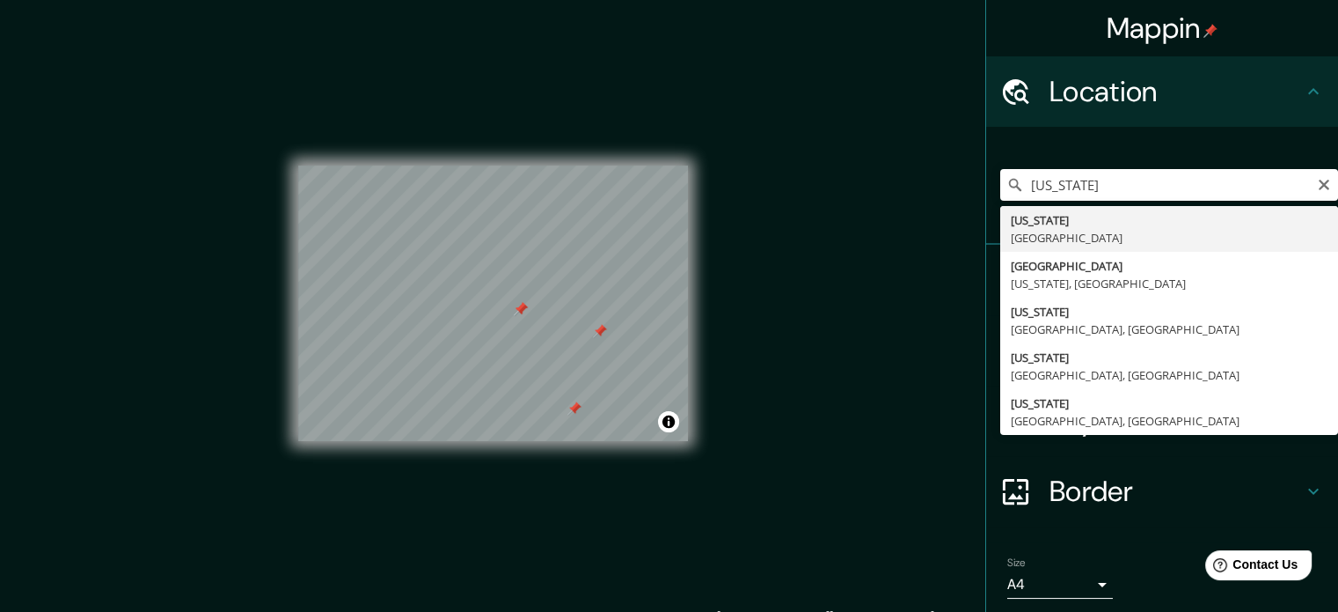
type input "[US_STATE], [GEOGRAPHIC_DATA]"
